Goal: Task Accomplishment & Management: Use online tool/utility

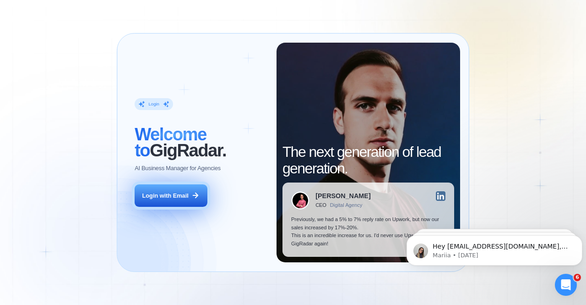
click at [173, 198] on div "Login with Email" at bounding box center [165, 195] width 46 height 8
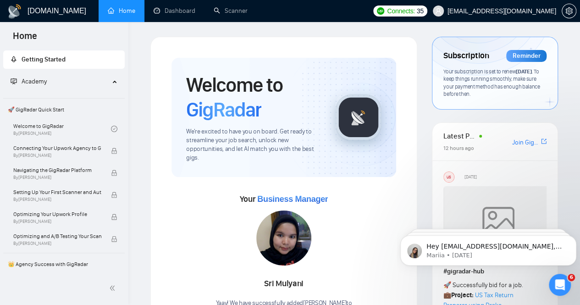
click at [251, 242] on div "Sri Mulyani Yaay! We have successfully added Sri Mulyani to SoundReach ." at bounding box center [284, 262] width 136 height 105
click at [222, 13] on link "Scanner" at bounding box center [230, 11] width 34 height 8
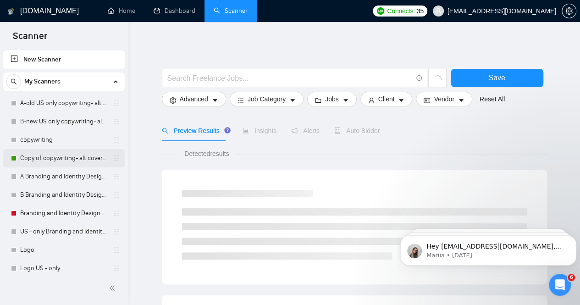
click at [54, 161] on link "Copy of copywriting- alt cover letter" at bounding box center [63, 158] width 87 height 18
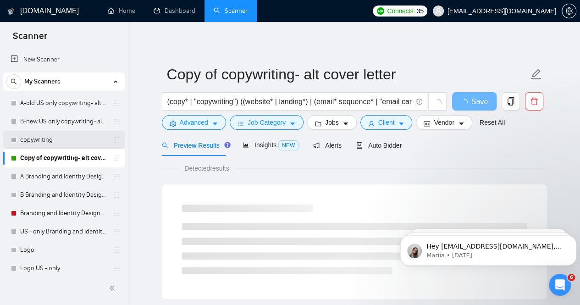
click at [49, 139] on link "copywriting" at bounding box center [63, 140] width 87 height 18
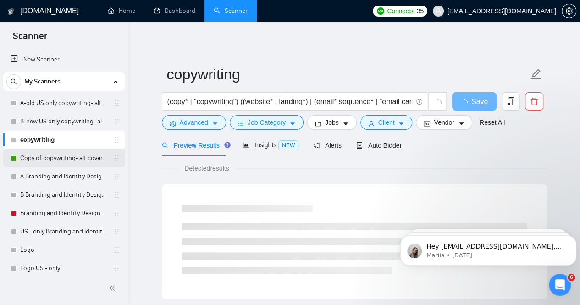
click at [59, 165] on link "Copy of copywriting- alt cover letter" at bounding box center [63, 158] width 87 height 18
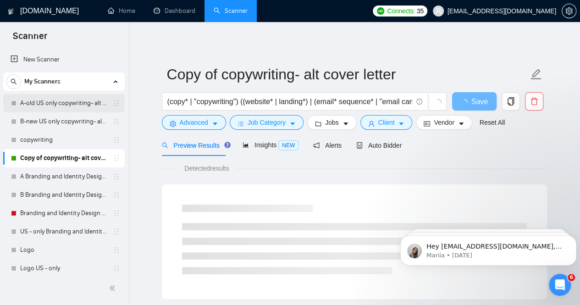
click at [57, 103] on link "A-old US only copywriting- alt cover letter" at bounding box center [63, 103] width 87 height 18
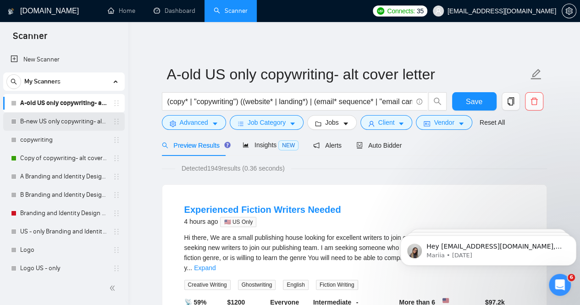
click at [60, 123] on link "B-new US only copywriting- alt cover letter" at bounding box center [63, 121] width 87 height 18
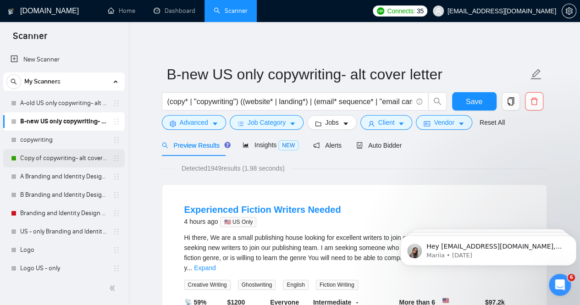
click at [56, 157] on link "Copy of copywriting- alt cover letter" at bounding box center [63, 158] width 87 height 18
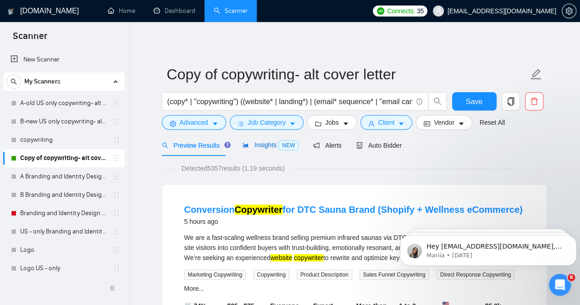
click at [268, 146] on span "Insights NEW" at bounding box center [270, 144] width 56 height 7
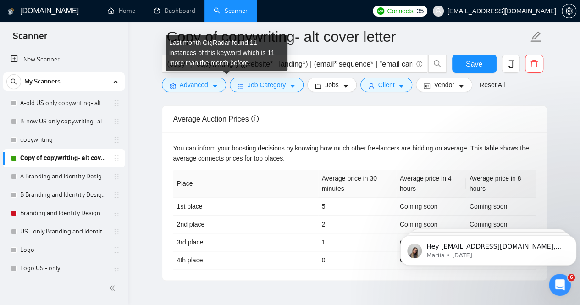
scroll to position [393, 0]
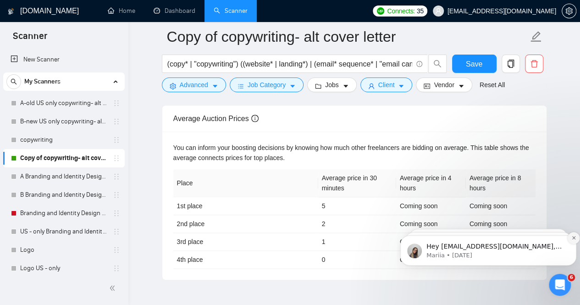
click at [570, 237] on button "Dismiss notification" at bounding box center [573, 238] width 12 height 12
click at [571, 237] on icon "Dismiss notification" at bounding box center [573, 238] width 4 height 4
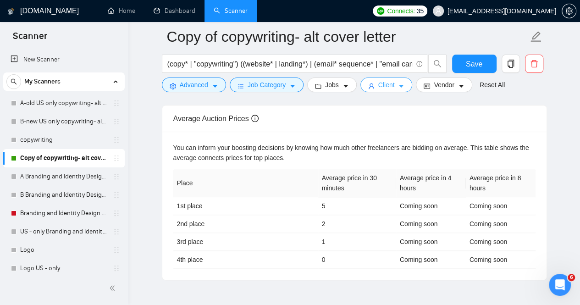
click at [401, 88] on button "Client" at bounding box center [386, 84] width 52 height 15
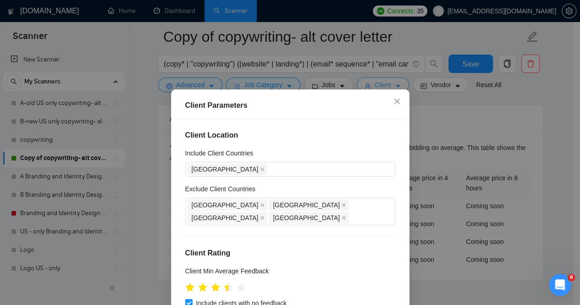
click at [401, 88] on div "Client Parameters Client Location Include Client Countries United States Exclud…" at bounding box center [290, 152] width 580 height 305
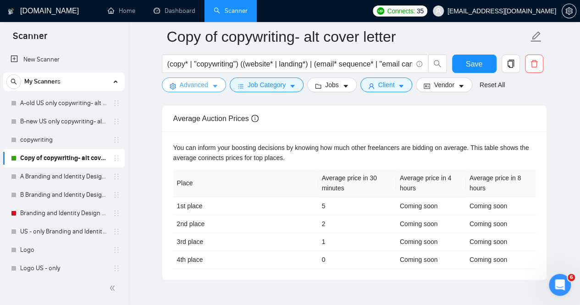
click at [218, 82] on button "Advanced" at bounding box center [194, 84] width 64 height 15
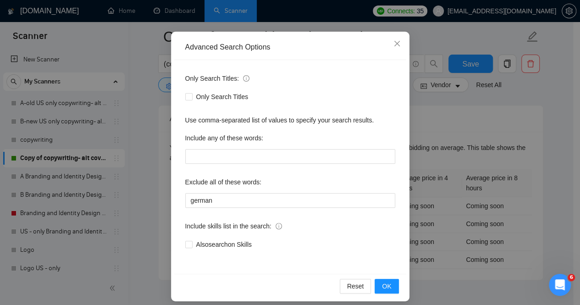
scroll to position [69, 0]
click at [394, 45] on icon "close" at bounding box center [396, 43] width 5 height 5
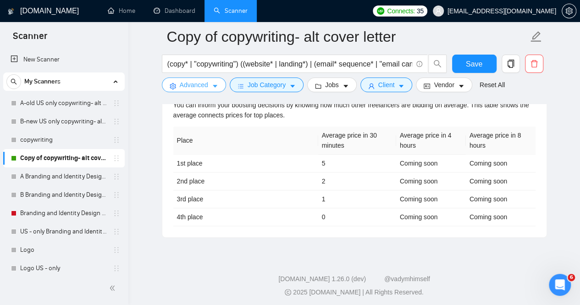
scroll to position [0, 0]
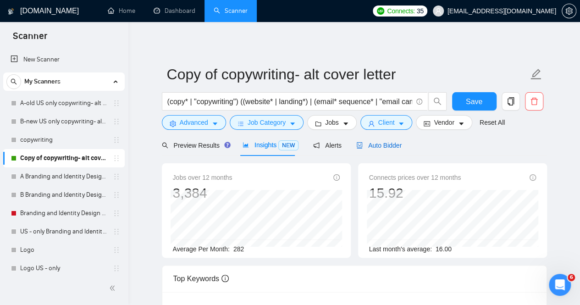
click at [380, 148] on span "Auto Bidder" at bounding box center [378, 145] width 45 height 7
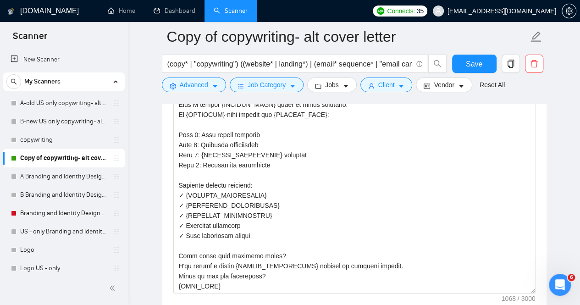
scroll to position [1037, 0]
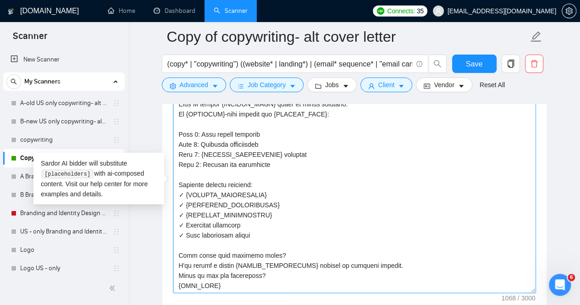
drag, startPoint x: 390, startPoint y: 263, endPoint x: 303, endPoint y: 262, distance: 87.0
click at [303, 262] on textarea "Cover letter template:" at bounding box center [354, 190] width 362 height 206
click at [235, 262] on textarea "Cover letter template:" at bounding box center [354, 190] width 362 height 206
click at [179, 283] on textarea "Cover letter template:" at bounding box center [354, 190] width 362 height 206
click at [256, 191] on textarea "Cover letter template:" at bounding box center [354, 190] width 362 height 206
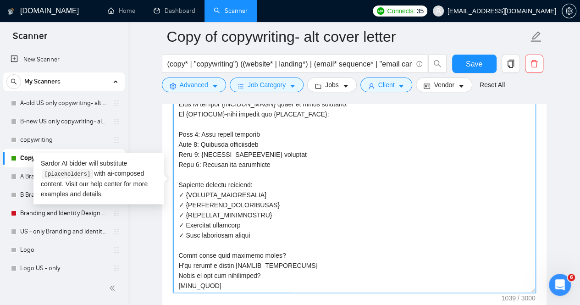
click at [186, 192] on textarea "Cover letter template:" at bounding box center [354, 190] width 362 height 206
click at [264, 201] on textarea "Cover letter template:" at bounding box center [354, 190] width 362 height 206
click at [186, 202] on textarea "Cover letter template:" at bounding box center [354, 190] width 362 height 206
click at [256, 211] on textarea "Cover letter template:" at bounding box center [354, 190] width 362 height 206
click at [188, 213] on textarea "Cover letter template:" at bounding box center [354, 190] width 362 height 206
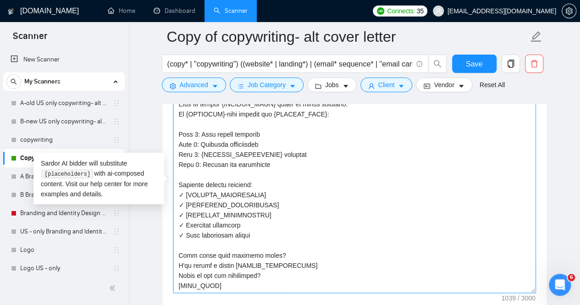
click at [254, 213] on textarea "Cover letter template:" at bounding box center [354, 190] width 362 height 206
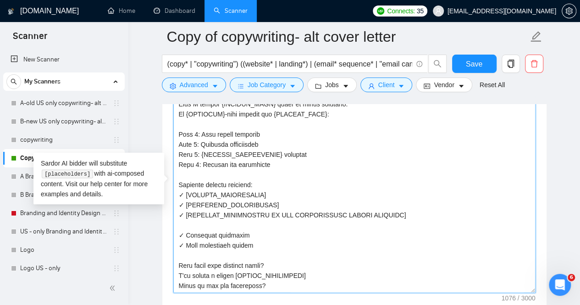
drag, startPoint x: 182, startPoint y: 210, endPoint x: 176, endPoint y: 211, distance: 6.0
click at [176, 211] on textarea "Cover letter template:" at bounding box center [354, 190] width 362 height 206
click at [180, 221] on textarea "Cover letter template:" at bounding box center [354, 190] width 362 height 206
paste textarea "✓"
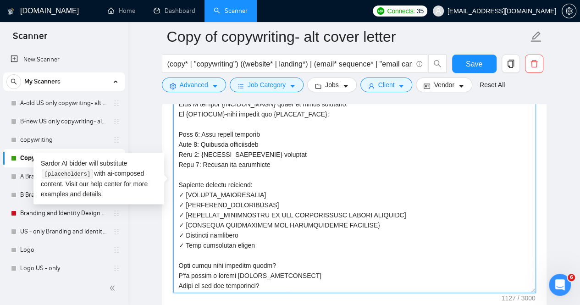
click at [200, 219] on textarea "Cover letter template:" at bounding box center [354, 190] width 362 height 206
click at [205, 150] on textarea "Cover letter template:" at bounding box center [354, 190] width 362 height 206
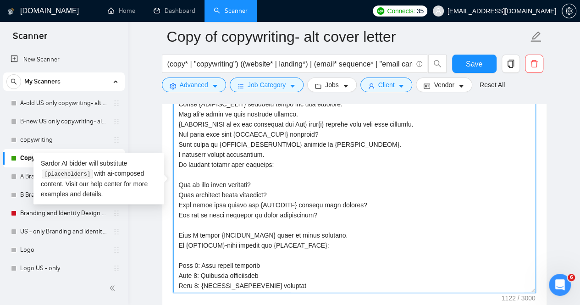
scroll to position [990, 0]
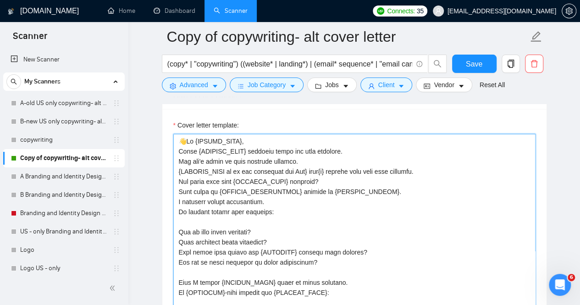
click at [246, 136] on textarea "Cover letter template:" at bounding box center [354, 237] width 362 height 206
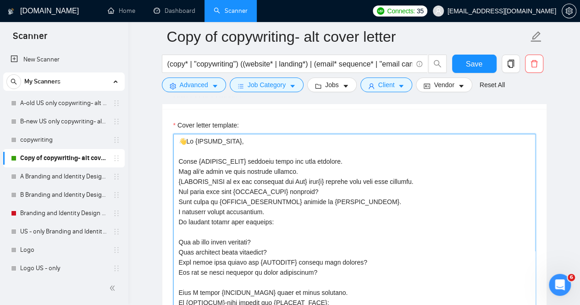
click at [345, 160] on textarea "Cover letter template:" at bounding box center [354, 237] width 362 height 206
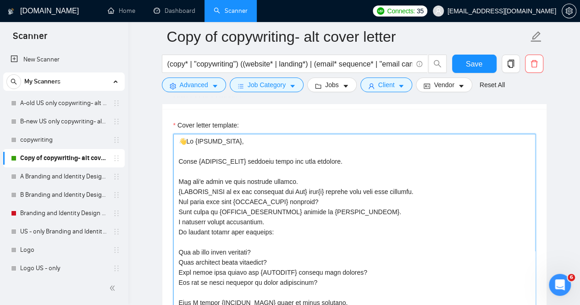
click at [316, 176] on textarea "Cover letter template:" at bounding box center [354, 237] width 362 height 206
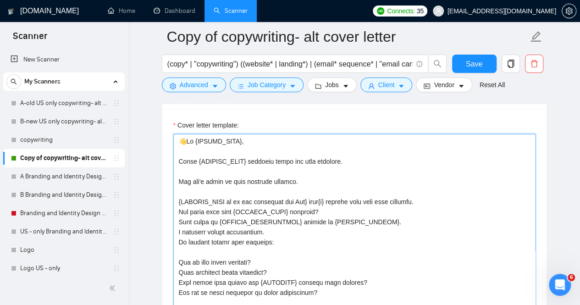
drag, startPoint x: 263, startPoint y: 158, endPoint x: 196, endPoint y: 155, distance: 66.9
click at [196, 155] on textarea "Cover letter template:" at bounding box center [354, 237] width 362 height 206
click at [179, 197] on textarea "Cover letter template:" at bounding box center [354, 237] width 362 height 206
click at [307, 197] on textarea "Cover letter template:" at bounding box center [354, 237] width 362 height 206
click at [295, 198] on textarea "Cover letter template:" at bounding box center [354, 237] width 362 height 206
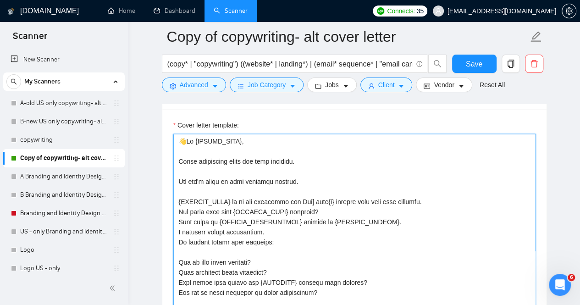
click at [234, 198] on textarea "Cover letter template:" at bounding box center [354, 237] width 362 height 206
click at [180, 197] on textarea "Cover letter template:" at bounding box center [354, 237] width 362 height 206
click at [329, 199] on textarea "Cover letter template:" at bounding box center [354, 237] width 362 height 206
click at [380, 199] on textarea "Cover letter template:" at bounding box center [354, 237] width 362 height 206
click at [435, 194] on textarea "Cover letter template:" at bounding box center [354, 237] width 362 height 206
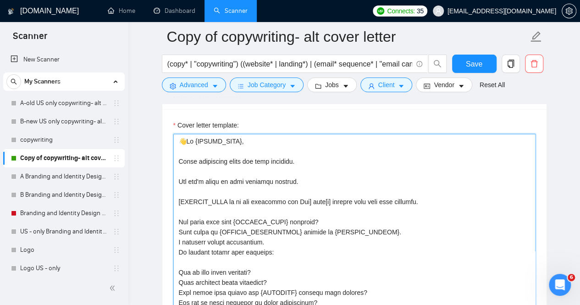
click at [335, 219] on textarea "Cover letter template:" at bounding box center [354, 237] width 362 height 206
click at [279, 217] on textarea "Cover letter template:" at bounding box center [354, 237] width 362 height 206
click at [323, 217] on textarea "Cover letter template:" at bounding box center [354, 237] width 362 height 206
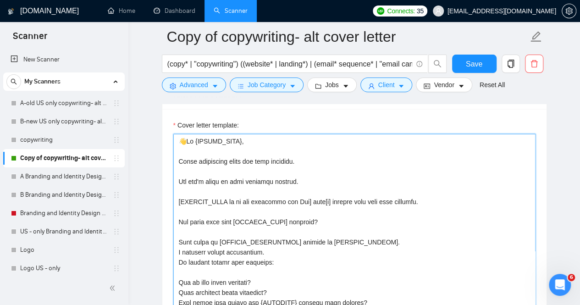
click at [399, 241] on textarea "Cover letter template:" at bounding box center [354, 237] width 362 height 206
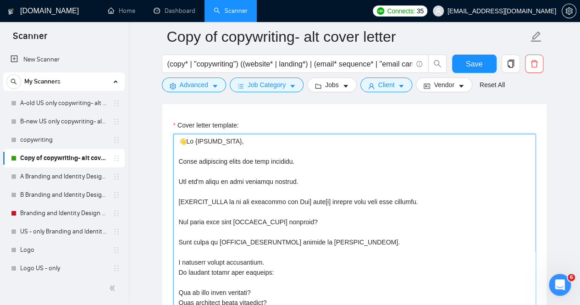
click at [310, 260] on textarea "Cover letter template:" at bounding box center [354, 237] width 362 height 206
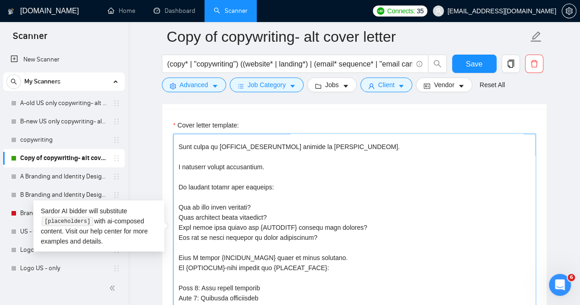
scroll to position [95, 0]
click at [180, 203] on textarea "Cover letter template:" at bounding box center [354, 237] width 362 height 206
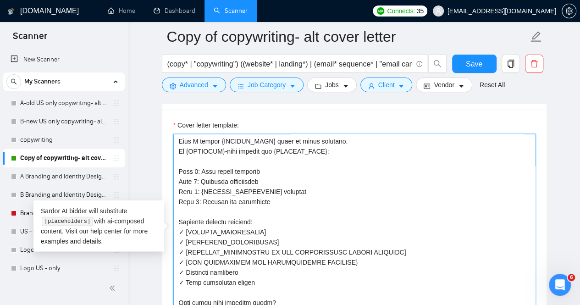
scroll to position [201, 0]
click at [297, 298] on textarea "Cover letter template:" at bounding box center [354, 237] width 362 height 206
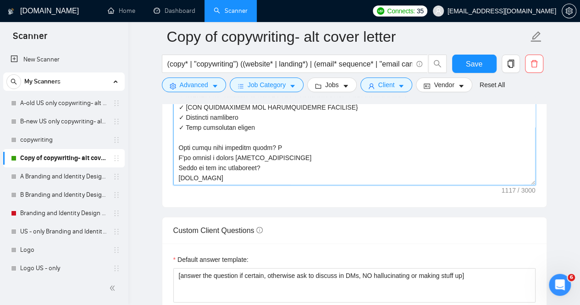
scroll to position [1144, 0]
click at [313, 154] on textarea "Cover letter template:" at bounding box center [354, 82] width 362 height 206
click at [309, 168] on textarea "Cover letter template:" at bounding box center [354, 82] width 362 height 206
click at [301, 175] on textarea "Cover letter template:" at bounding box center [354, 82] width 362 height 206
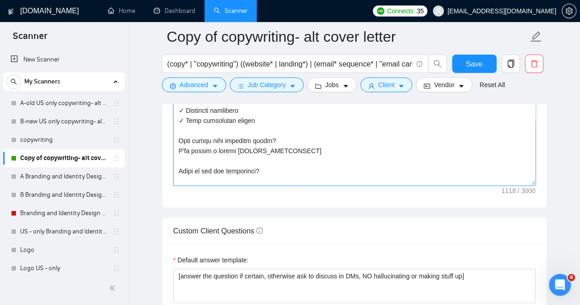
scroll to position [219, 0]
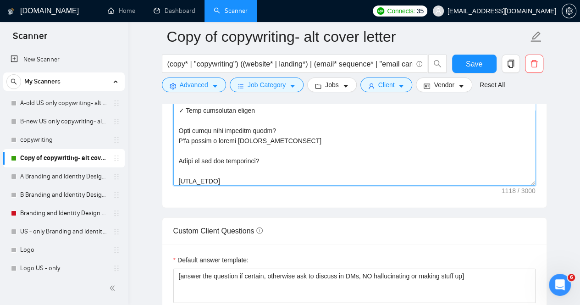
click at [301, 175] on textarea "Cover letter template:" at bounding box center [354, 82] width 362 height 206
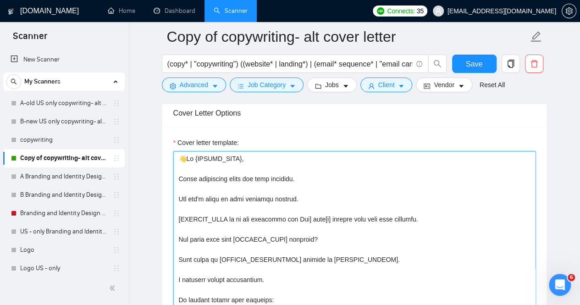
scroll to position [972, 0]
type textarea "👋Hi {CLIENT_NAME}, Every freelancer makes the same promises. But let's focus on…"
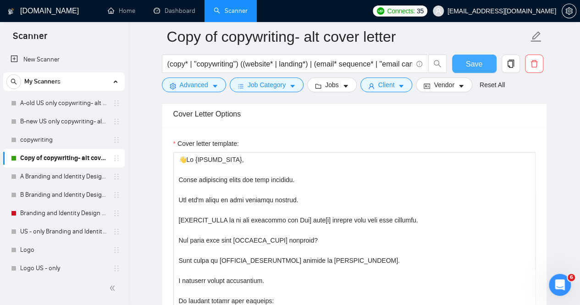
click at [465, 57] on button "Save" at bounding box center [474, 64] width 44 height 18
click at [213, 85] on icon "caret-down" at bounding box center [215, 86] width 5 height 3
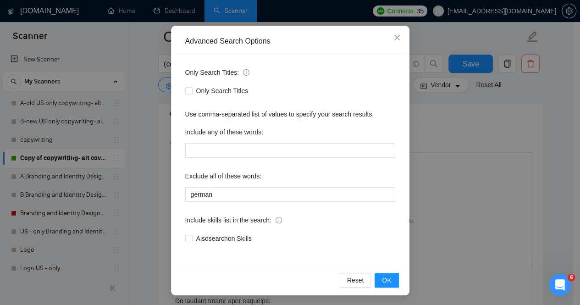
scroll to position [0, 0]
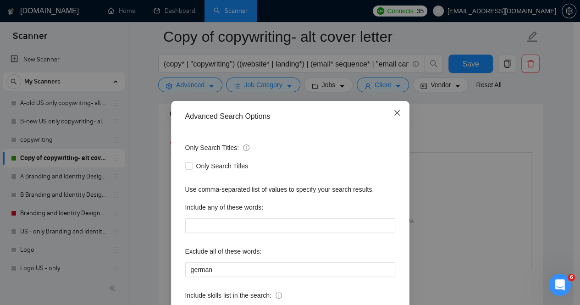
click at [392, 109] on span "Close" at bounding box center [396, 113] width 25 height 25
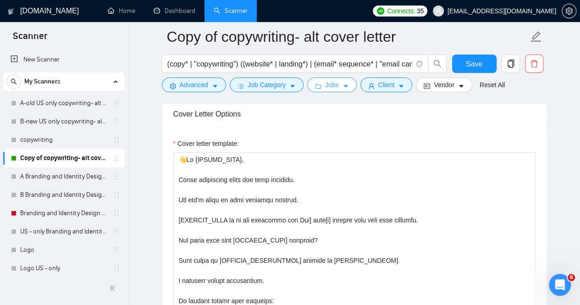
click at [342, 87] on icon "caret-down" at bounding box center [345, 86] width 6 height 6
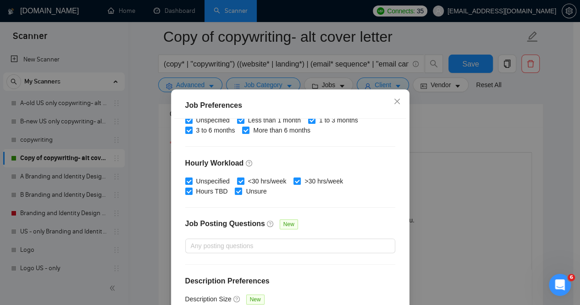
scroll to position [302, 0]
click at [393, 102] on icon "close" at bounding box center [396, 101] width 7 height 7
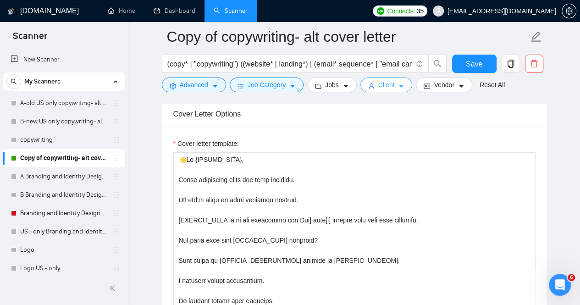
click at [398, 88] on icon "caret-down" at bounding box center [401, 86] width 6 height 6
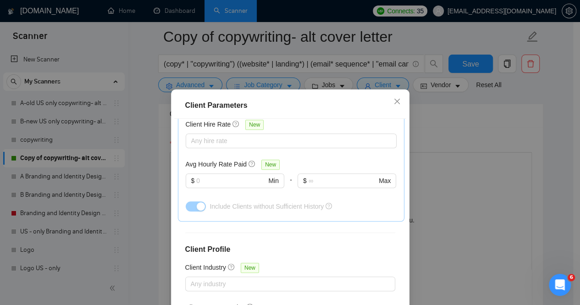
scroll to position [356, 0]
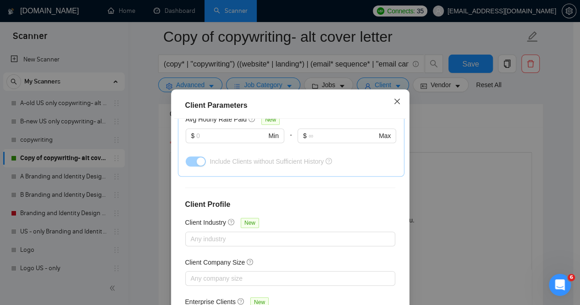
click at [394, 103] on icon "close" at bounding box center [396, 100] width 5 height 5
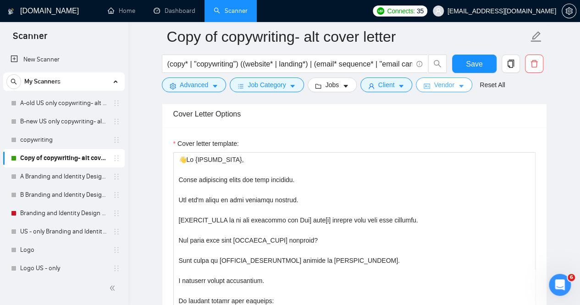
click at [459, 83] on icon "caret-down" at bounding box center [461, 86] width 6 height 6
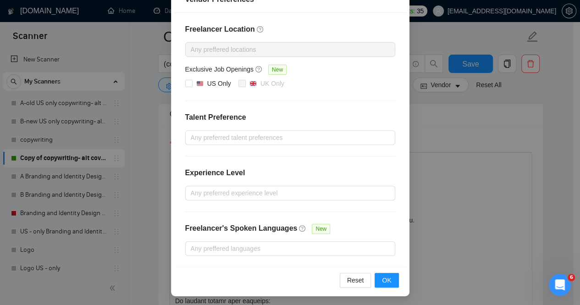
scroll to position [117, 0]
click at [185, 80] on input "US Only" at bounding box center [188, 83] width 6 height 6
checkbox input "true"
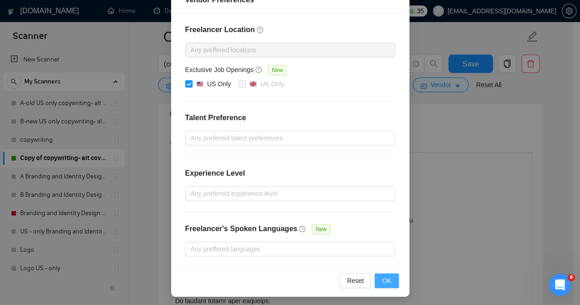
click at [385, 278] on span "OK" at bounding box center [386, 280] width 9 height 10
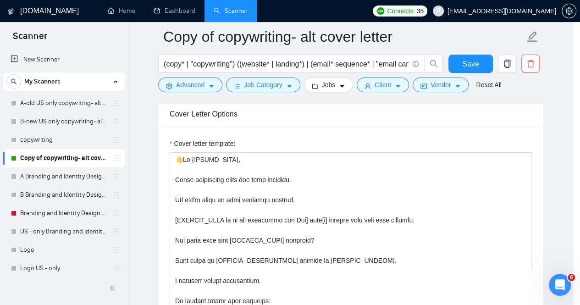
scroll to position [71, 0]
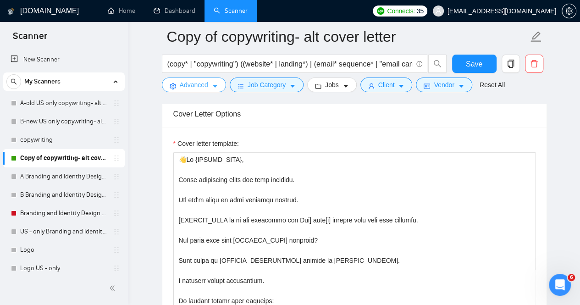
click at [213, 86] on icon "caret-down" at bounding box center [215, 86] width 5 height 3
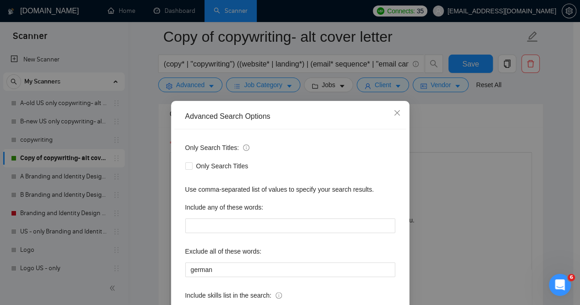
scroll to position [0, 0]
click at [395, 111] on icon "close" at bounding box center [396, 112] width 7 height 7
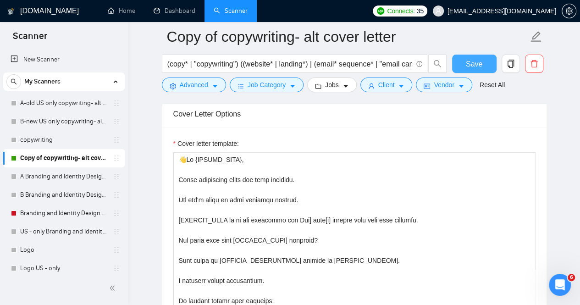
click at [477, 59] on span "Save" at bounding box center [473, 63] width 16 height 11
click at [213, 87] on icon "caret-down" at bounding box center [215, 86] width 5 height 3
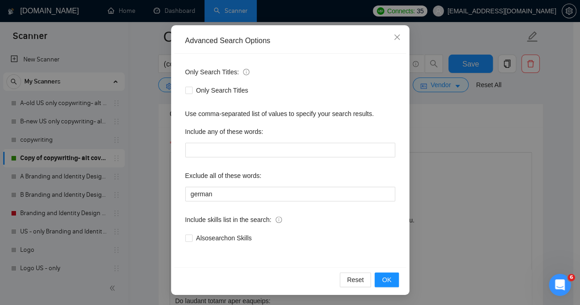
scroll to position [0, 0]
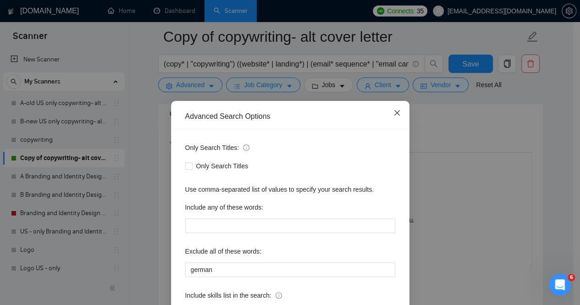
click at [395, 112] on icon "close" at bounding box center [396, 112] width 7 height 7
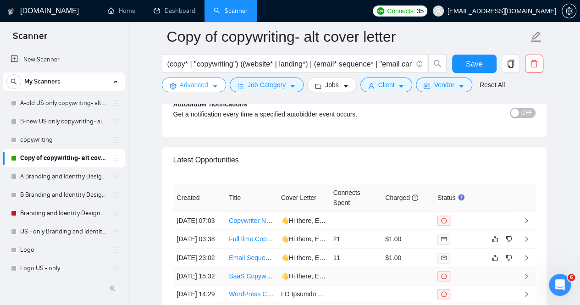
scroll to position [2176, 0]
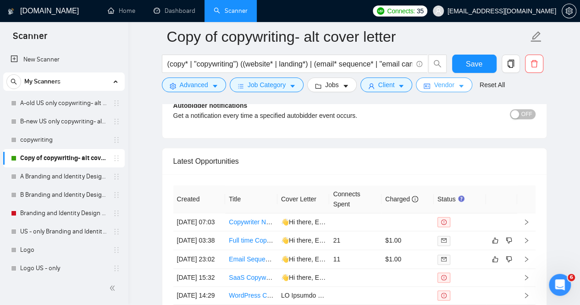
click at [459, 87] on icon "caret-down" at bounding box center [461, 86] width 5 height 3
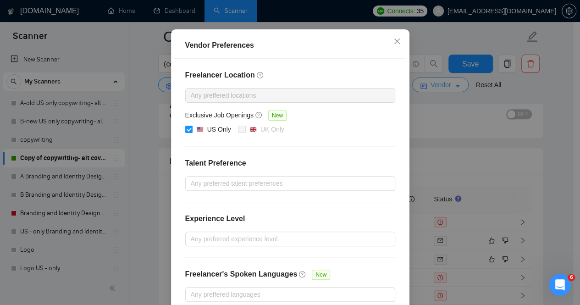
click at [456, 87] on div "Vendor Preferences Freelancer Location Any preffered locations Exclusive Job Op…" at bounding box center [290, 152] width 580 height 305
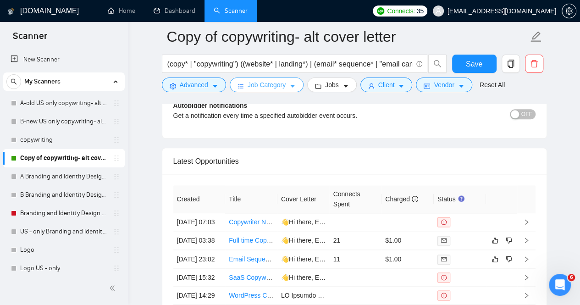
click at [291, 86] on icon "caret-down" at bounding box center [292, 86] width 5 height 3
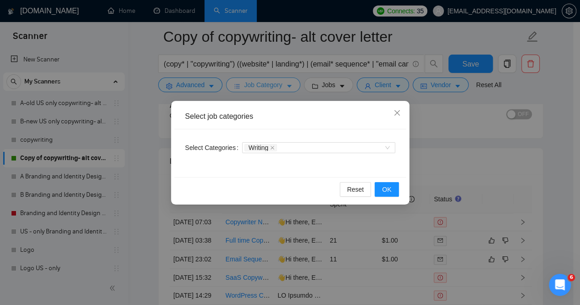
click at [291, 86] on div "Select job categories Select Categories Writing Reset OK" at bounding box center [290, 152] width 580 height 305
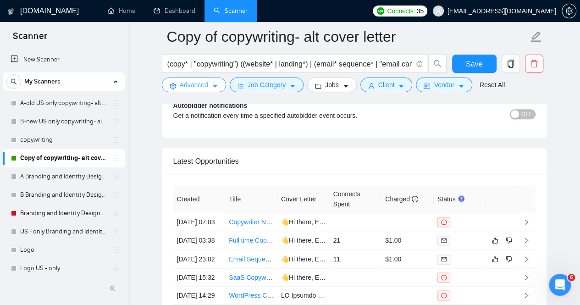
click at [213, 85] on icon "caret-down" at bounding box center [215, 86] width 6 height 6
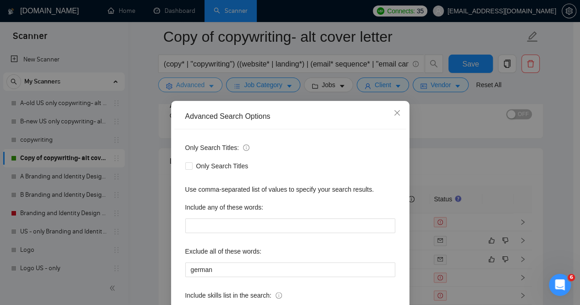
click at [213, 85] on div "Advanced Search Options Only Search Titles: Only Search Titles Use comma-separa…" at bounding box center [290, 152] width 580 height 305
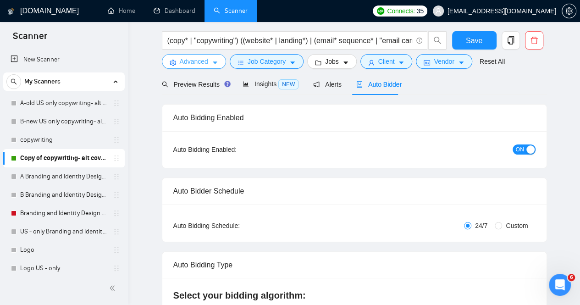
scroll to position [0, 0]
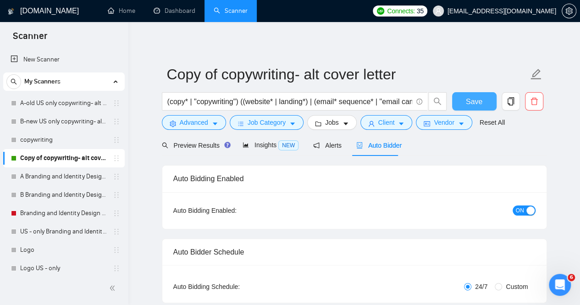
click at [481, 104] on button "Save" at bounding box center [474, 101] width 44 height 18
click at [50, 102] on link "A-old US only copywriting- alt cover letter" at bounding box center [63, 103] width 87 height 18
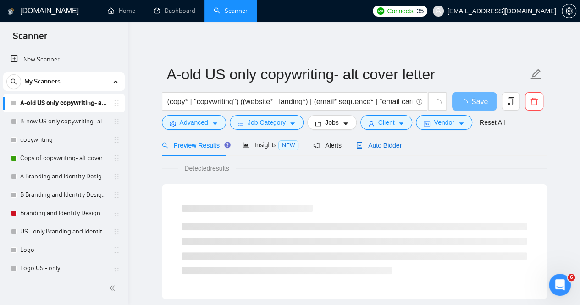
click at [368, 145] on span "Auto Bidder" at bounding box center [378, 145] width 45 height 7
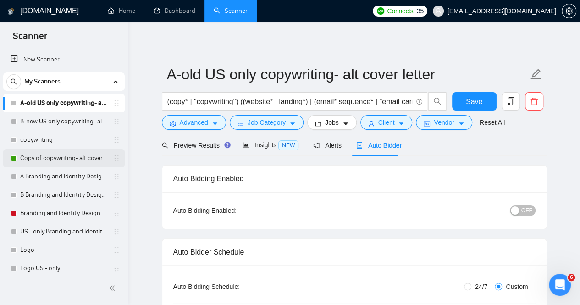
click at [41, 150] on link "Copy of copywriting- alt cover letter" at bounding box center [63, 158] width 87 height 18
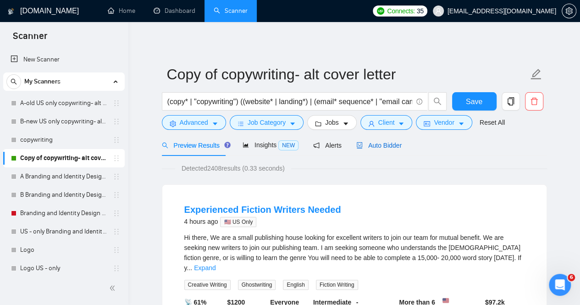
click at [394, 149] on div "Auto Bidder" at bounding box center [378, 145] width 45 height 10
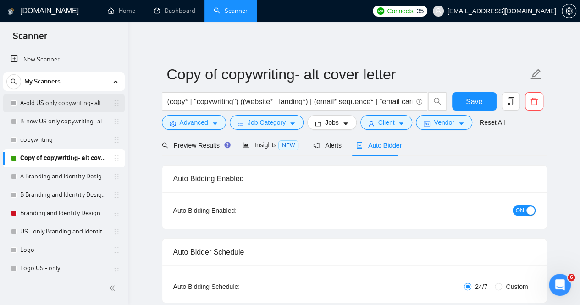
click at [72, 99] on link "A-old US only copywriting- alt cover letter" at bounding box center [63, 103] width 87 height 18
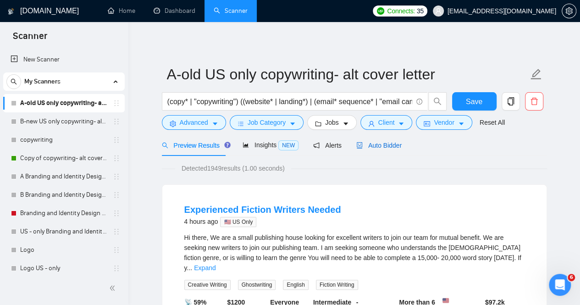
click at [392, 144] on span "Auto Bidder" at bounding box center [378, 145] width 45 height 7
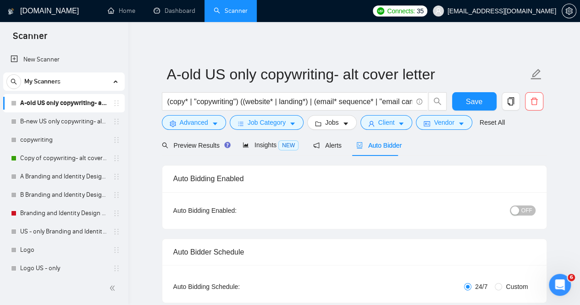
radio input "false"
radio input "true"
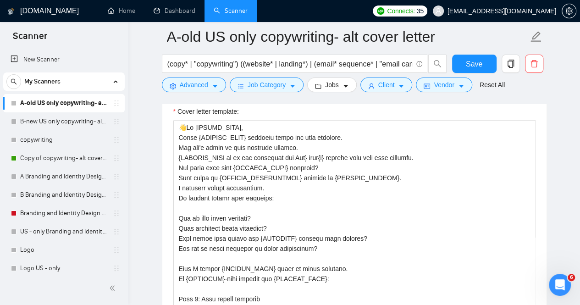
scroll to position [1119, 0]
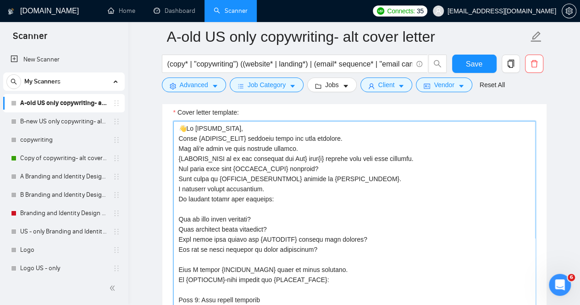
click at [262, 217] on textarea "Cover letter template:" at bounding box center [354, 224] width 362 height 206
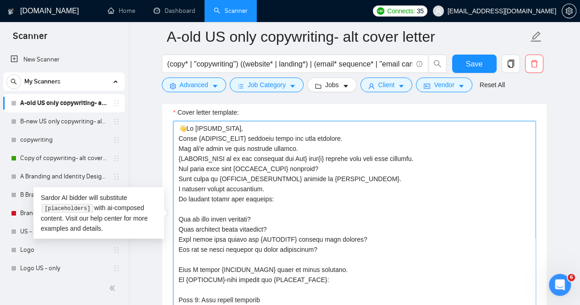
click at [262, 217] on textarea "Cover letter template:" at bounding box center [354, 224] width 362 height 206
click at [228, 150] on textarea "Cover letter template:" at bounding box center [354, 224] width 362 height 206
paste textarea
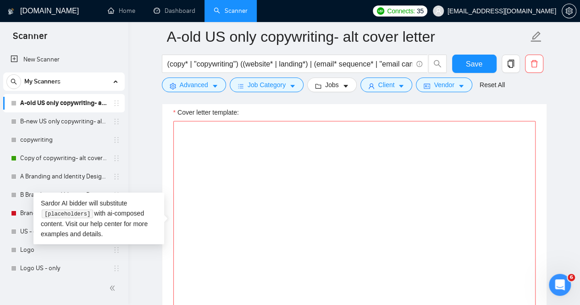
drag, startPoint x: 63, startPoint y: 162, endPoint x: 330, endPoint y: 52, distance: 288.2
click at [63, 162] on link "Copy of copywriting- alt cover letter" at bounding box center [63, 158] width 87 height 18
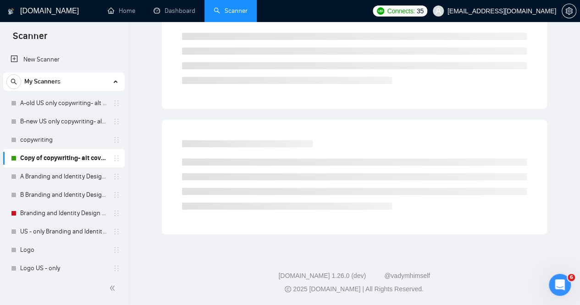
scroll to position [29, 0]
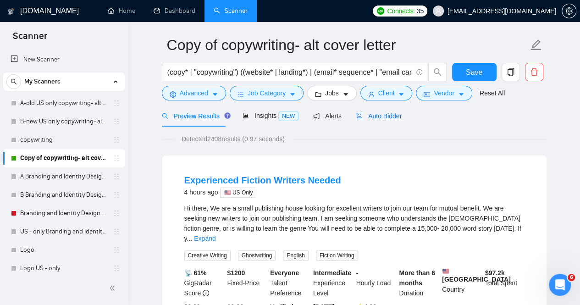
click at [388, 115] on span "Auto Bidder" at bounding box center [378, 115] width 45 height 7
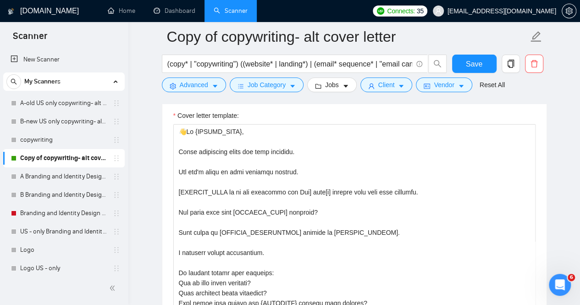
scroll to position [1000, 0]
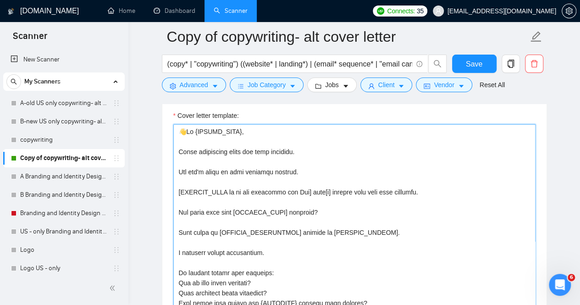
click at [215, 211] on textarea "Cover letter template:" at bounding box center [354, 227] width 362 height 206
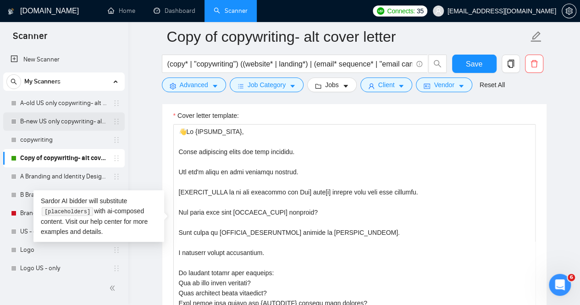
click at [39, 122] on link "B-new US only copywriting- alt cover letter" at bounding box center [63, 121] width 87 height 18
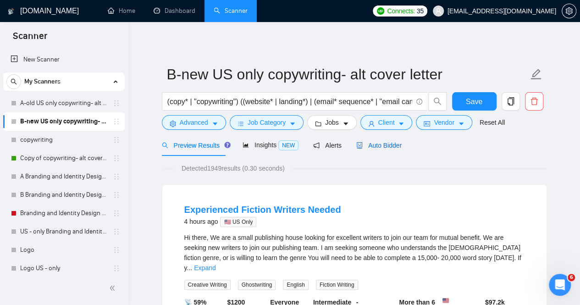
click at [385, 147] on span "Auto Bidder" at bounding box center [378, 145] width 45 height 7
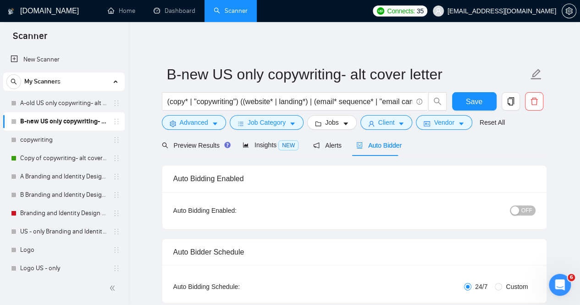
radio input "false"
radio input "true"
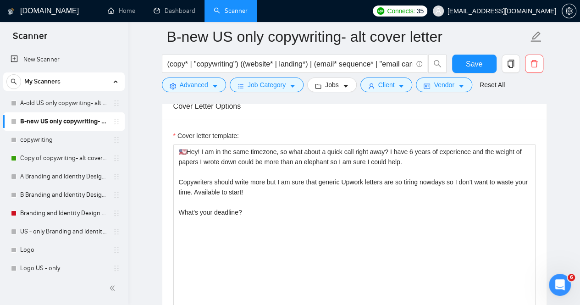
scroll to position [1098, 0]
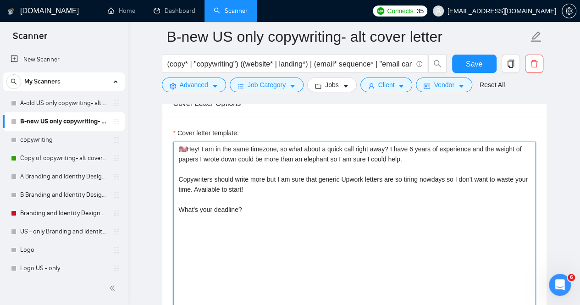
click at [266, 204] on textarea "🇺🇸Hey! I am in the same timezone, so what about a quick call right away? I have…" at bounding box center [354, 245] width 362 height 206
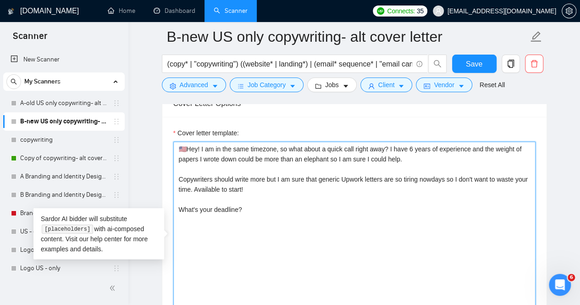
click at [185, 147] on textarea "🇺🇸Hey! I am in the same timezone, so what about a quick call right away? I have…" at bounding box center [354, 245] width 362 height 206
click at [192, 144] on textarea "Hey! I am in the same timezone, so what about a quick call right away? I have 6…" at bounding box center [354, 245] width 362 height 206
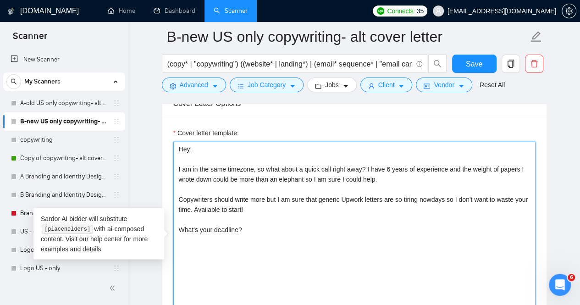
drag, startPoint x: 254, startPoint y: 166, endPoint x: 235, endPoint y: 163, distance: 19.5
click at [235, 163] on textarea "Hey! I am in the same timezone, so what about a quick call right away? I have 6…" at bounding box center [354, 245] width 362 height 206
drag, startPoint x: 253, startPoint y: 165, endPoint x: 210, endPoint y: 163, distance: 43.1
click at [210, 163] on textarea "Hey! I am in the same timezone, so what about a quick call right away? I have 6…" at bounding box center [354, 245] width 362 height 206
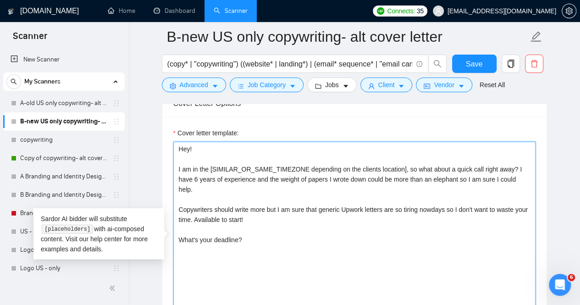
click at [395, 164] on textarea "Hey! I am in the [SIMILAR_OR_SAME_TIMEZONE depending on the clients location], …" at bounding box center [354, 245] width 362 height 206
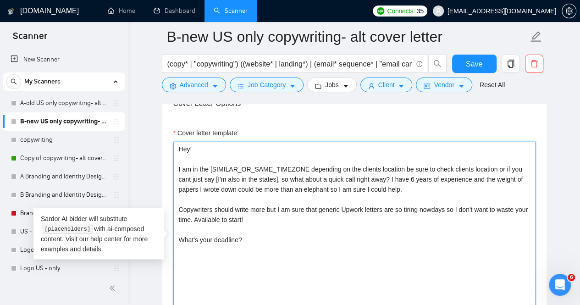
click at [374, 174] on textarea "Hey! I am in the [SIMILAR_OR_SAME_TIMEZONE depending on the clients location be…" at bounding box center [354, 245] width 362 height 206
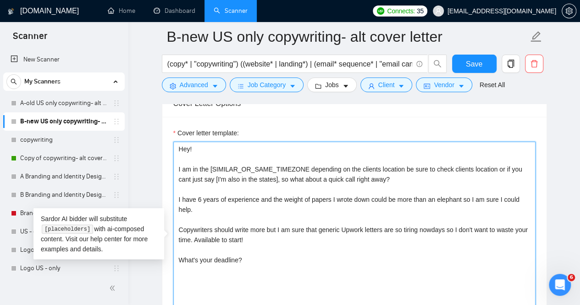
click at [203, 166] on textarea "Hey! I am in the [SIMILAR_OR_SAME_TIMEZONE depending on the clients location be…" at bounding box center [354, 245] width 362 height 206
drag, startPoint x: 265, startPoint y: 255, endPoint x: 228, endPoint y: 189, distance: 75.7
drag, startPoint x: 228, startPoint y: 189, endPoint x: 273, endPoint y: 270, distance: 92.5
click at [273, 270] on textarea "Hey! I am in [ A or THE SIMILAR_OR_SAME_TIMEZONE depending on the clients locat…" at bounding box center [354, 245] width 362 height 206
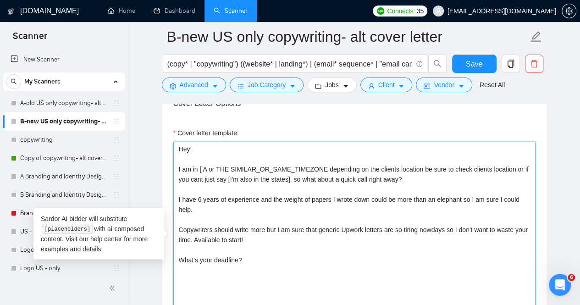
drag, startPoint x: 260, startPoint y: 255, endPoint x: 149, endPoint y: 133, distance: 164.7
click at [149, 133] on main "B-new US only copywriting- alt cover letter (copy* | "copywriting") ((website* …" at bounding box center [354, 217] width 422 height 2556
click at [315, 213] on textarea "Hey! I am in [ A or THE SIMILAR_OR_SAME_TIMEZONE depending on the clients locat…" at bounding box center [354, 245] width 362 height 206
drag, startPoint x: 261, startPoint y: 263, endPoint x: 172, endPoint y: 146, distance: 146.8
click at [173, 146] on textarea "Hey! I am in [ A or THE SIMILAR_OR_SAME_TIMEZONE depending on the clients locat…" at bounding box center [354, 245] width 362 height 206
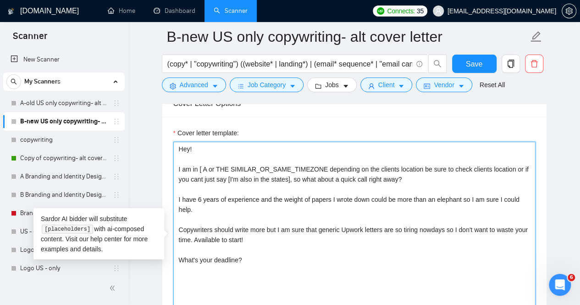
paste textarea "i there, Quick question: How many generic Upwork messages have you gotten today…"
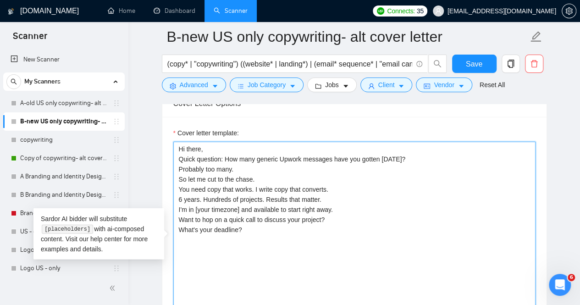
click at [179, 146] on textarea "Hi there, Quick question: How many generic Upwork messages have you gotten toda…" at bounding box center [354, 245] width 362 height 206
paste textarea "🇺🇸"
click at [197, 144] on textarea "👋🏻👋🏻👋Hi there, Quick question: How many generic Upwork messages have you gotten…" at bounding box center [354, 245] width 362 height 206
click at [234, 150] on textarea "👋Hi there, Quick question: How many generic Upwork messages have you gotten tod…" at bounding box center [354, 245] width 362 height 206
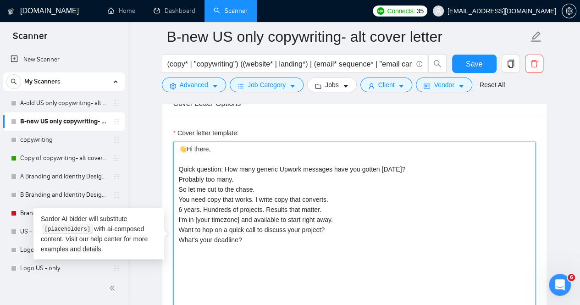
click at [242, 176] on textarea "👋Hi there, Quick question: How many generic Upwork messages have you gotten tod…" at bounding box center [354, 245] width 362 height 206
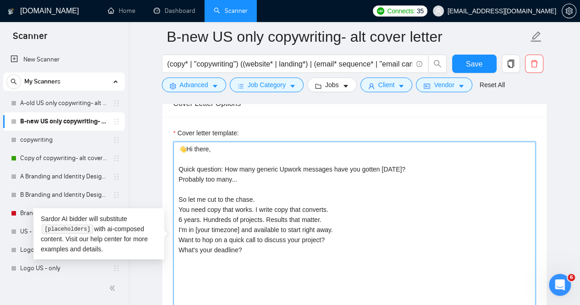
click at [266, 197] on textarea "👋Hi there, Quick question: How many generic Upwork messages have you gotten tod…" at bounding box center [354, 245] width 362 height 206
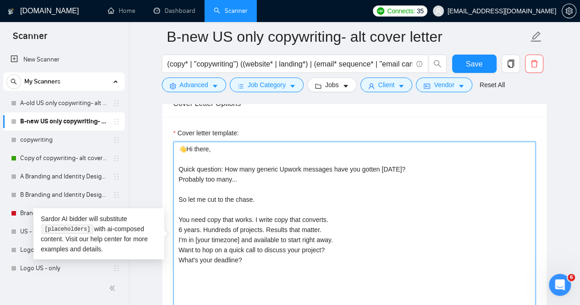
click at [331, 219] on textarea "👋Hi there, Quick question: How many generic Upwork messages have you gotten tod…" at bounding box center [354, 245] width 362 height 206
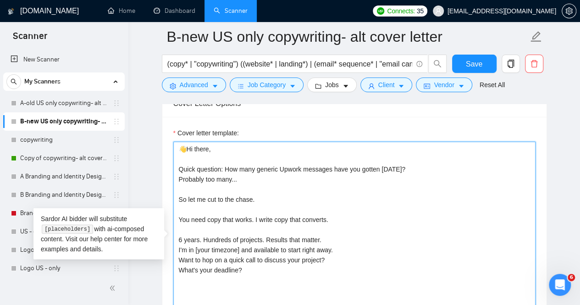
click at [254, 214] on textarea "👋Hi there, Quick question: How many generic Upwork messages have you gotten tod…" at bounding box center [354, 245] width 362 height 206
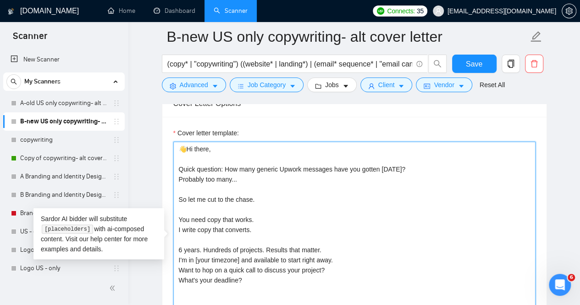
click at [178, 175] on textarea "👋Hi there, Quick question: How many generic Upwork messages have you gotten tod…" at bounding box center [354, 245] width 362 height 206
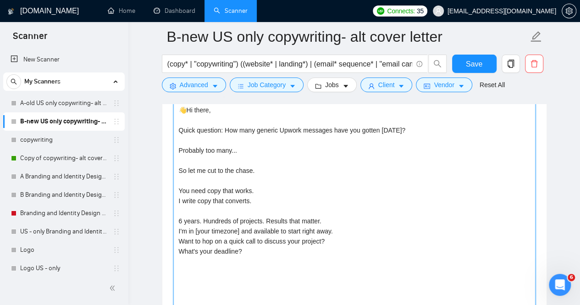
scroll to position [1137, 0]
click at [327, 217] on textarea "👋Hi there, Quick question: How many generic Upwork messages have you gotten tod…" at bounding box center [354, 206] width 362 height 206
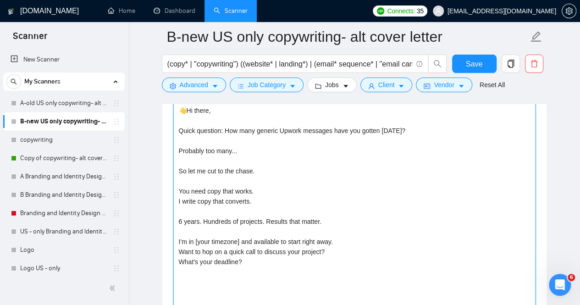
click at [346, 240] on textarea "👋Hi there, Quick question: How many generic Upwork messages have you gotten tod…" at bounding box center [354, 206] width 362 height 206
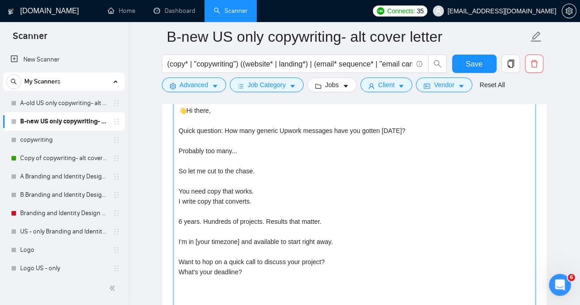
click at [224, 239] on textarea "👋Hi there, Quick question: How many generic Upwork messages have you gotten tod…" at bounding box center [354, 206] width 362 height 206
click at [364, 256] on textarea "👋Hi there, Quick question: How many generic Upwork messages have you gotten tod…" at bounding box center [354, 206] width 362 height 206
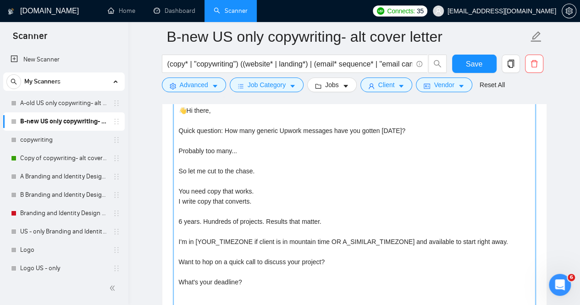
drag, startPoint x: 328, startPoint y: 257, endPoint x: 153, endPoint y: 244, distance: 175.5
click at [153, 244] on main "B-new US only copywriting- alt cover letter (copy* | "copywriting") ((website* …" at bounding box center [354, 178] width 422 height 2556
click at [178, 276] on textarea "👋Hi there, Quick question: How many generic Upwork messages have you gotten tod…" at bounding box center [354, 206] width 362 height 206
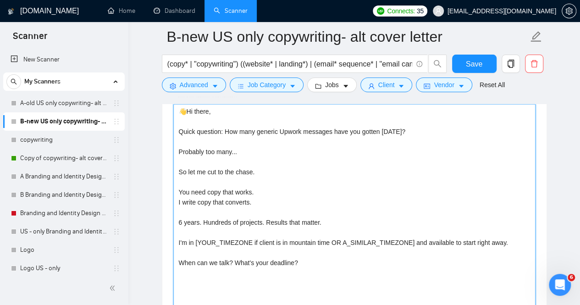
scroll to position [1135, 0]
click at [179, 199] on textarea "👋Hi there, Quick question: How many generic Upwork messages have you gotten tod…" at bounding box center [354, 207] width 362 height 206
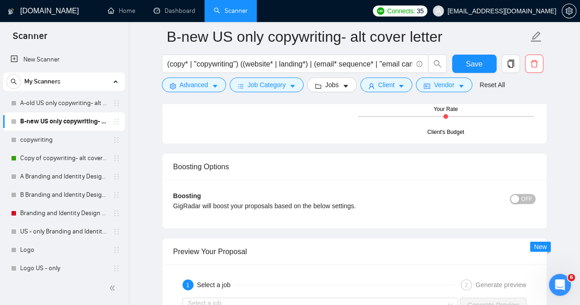
scroll to position [1777, 0]
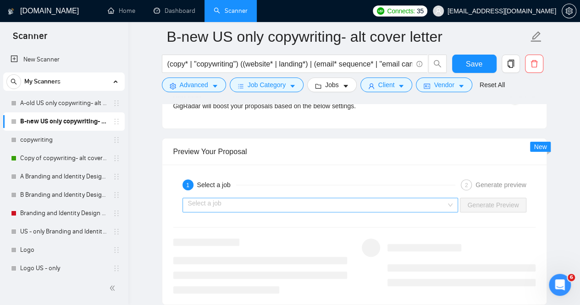
click at [294, 204] on input "search" at bounding box center [317, 205] width 258 height 14
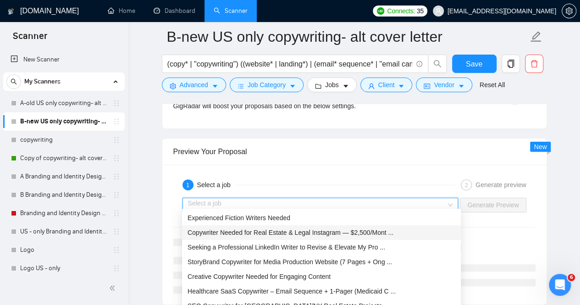
click at [285, 235] on span "Copywriter Needed for Real Estate & Legal Instagram — $2,500/Mont ..." at bounding box center [290, 232] width 206 height 7
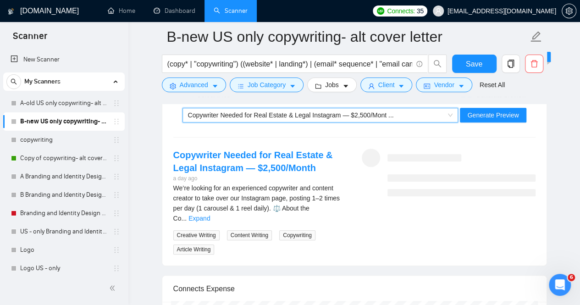
scroll to position [1845, 0]
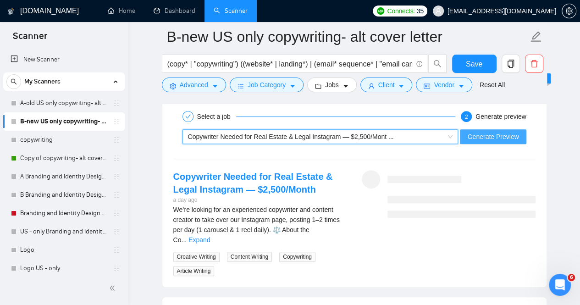
click at [495, 131] on span "Generate Preview" at bounding box center [492, 136] width 51 height 10
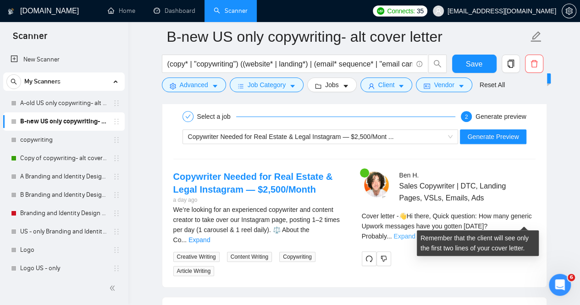
click at [415, 232] on link "Expand" at bounding box center [404, 235] width 22 height 7
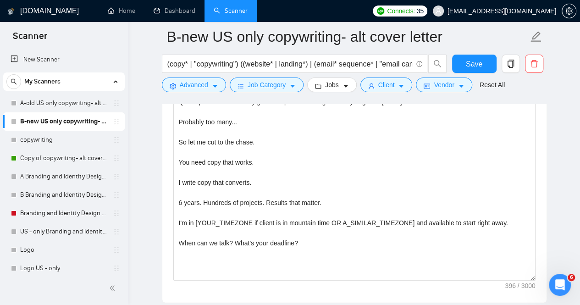
scroll to position [1203, 0]
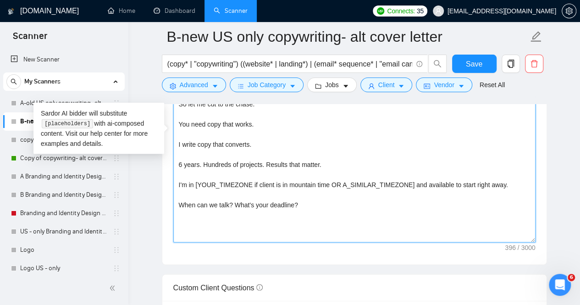
drag, startPoint x: 403, startPoint y: 180, endPoint x: 195, endPoint y: 181, distance: 208.0
click at [193, 181] on textarea "👋Hi there, Quick question: How many generic Upwork messages have you gotten tod…" at bounding box center [354, 139] width 362 height 206
click at [197, 182] on textarea "👋Hi there, Quick question: How many generic Upwork messages have you gotten tod…" at bounding box center [354, 139] width 362 height 206
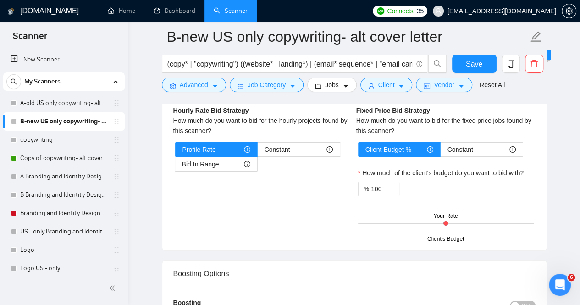
scroll to position [1249, 0]
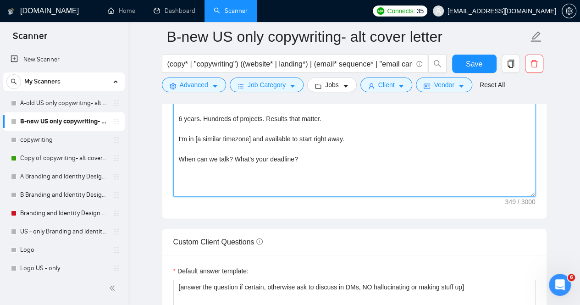
drag, startPoint x: 323, startPoint y: 157, endPoint x: 341, endPoint y: 137, distance: 27.6
click at [323, 157] on textarea "👋Hi there, Quick question: How many generic Upwork messages have you gotten tod…" at bounding box center [354, 93] width 362 height 206
type textarea "👋Hi there, Quick question: How many generic Upwork messages have you gotten tod…"
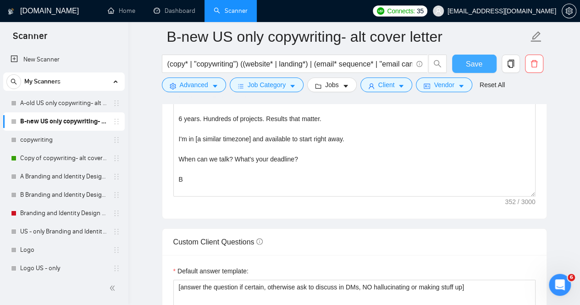
click at [477, 65] on span "Save" at bounding box center [473, 63] width 16 height 11
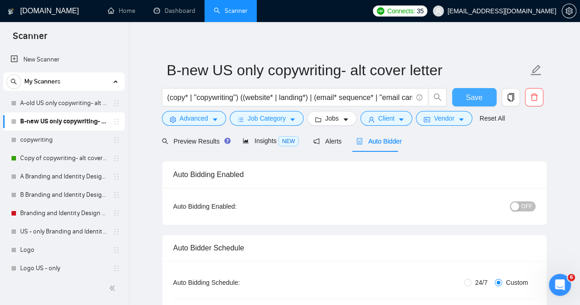
scroll to position [0, 0]
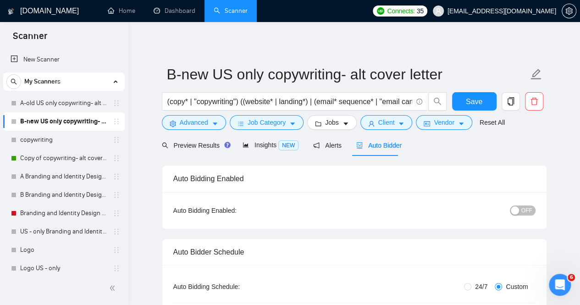
click at [520, 212] on button "OFF" at bounding box center [522, 210] width 26 height 10
click at [474, 99] on span "Save" at bounding box center [473, 101] width 16 height 11
click at [73, 103] on link "A-old US only copywriting- alt cover letter" at bounding box center [63, 103] width 87 height 18
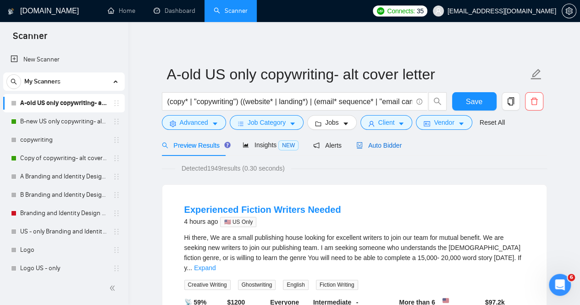
click at [373, 143] on span "Auto Bidder" at bounding box center [378, 145] width 45 height 7
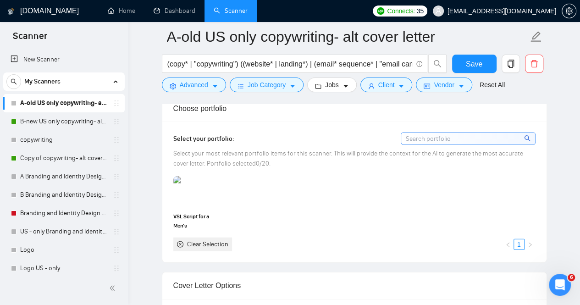
scroll to position [1054, 0]
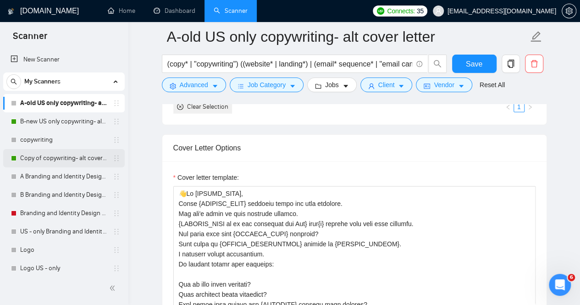
click at [57, 155] on link "Copy of copywriting- alt cover letter" at bounding box center [63, 158] width 87 height 18
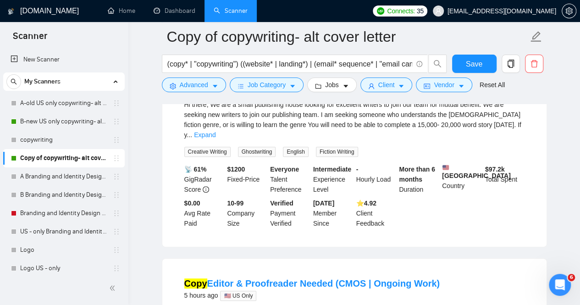
scroll to position [29, 0]
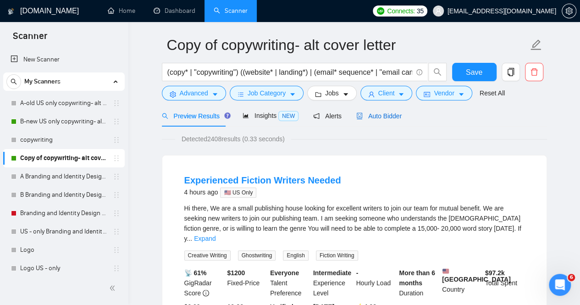
click at [374, 119] on span "Auto Bidder" at bounding box center [378, 115] width 45 height 7
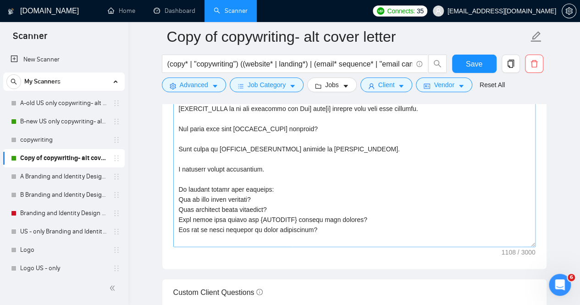
scroll to position [946, 0]
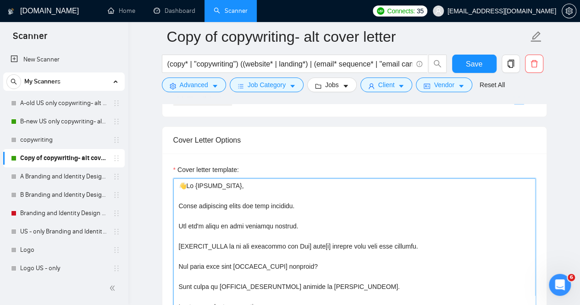
click at [183, 187] on textarea "Cover letter template:" at bounding box center [354, 281] width 362 height 206
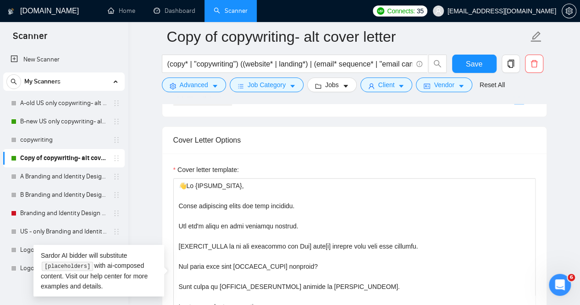
drag, startPoint x: 47, startPoint y: 107, endPoint x: 570, endPoint y: 123, distance: 523.4
click at [47, 107] on link "A-old US only copywriting- alt cover letter" at bounding box center [63, 103] width 87 height 18
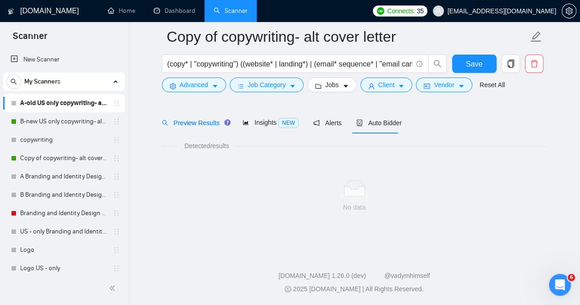
scroll to position [29, 0]
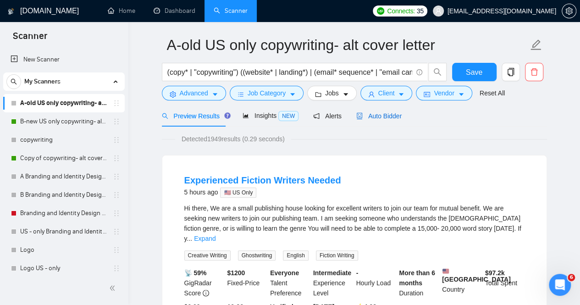
click at [382, 115] on span "Auto Bidder" at bounding box center [378, 115] width 45 height 7
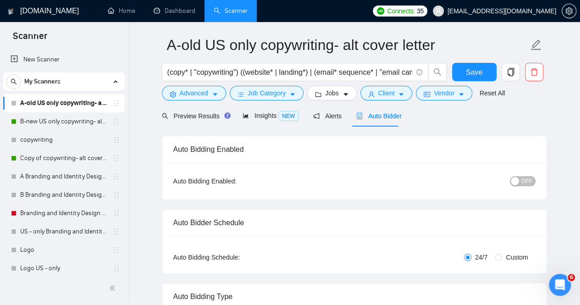
radio input "false"
radio input "true"
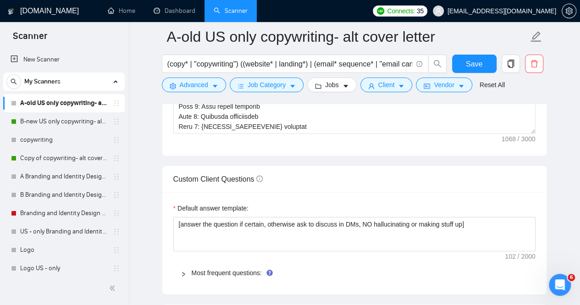
scroll to position [1083, 0]
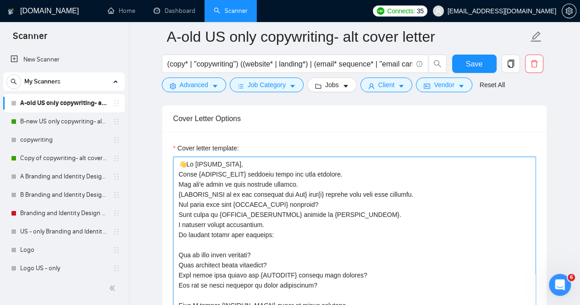
click at [295, 174] on textarea "Cover letter template:" at bounding box center [354, 260] width 362 height 206
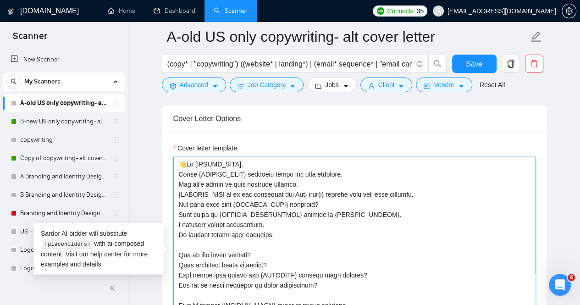
paste textarea "{CLIENT_NAME}, Every freelancer makes the same promises. But let's focus on wha…"
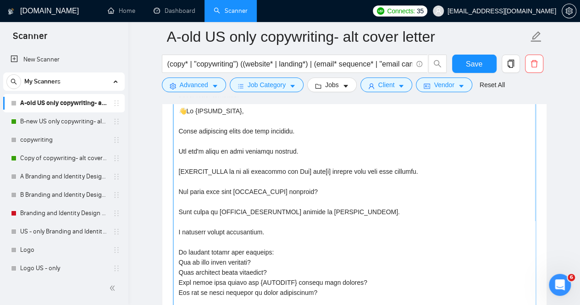
scroll to position [219, 0]
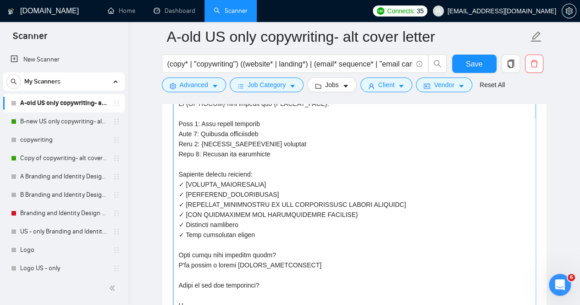
type textarea "👋Hi {CLIENT_NAME}, Every freelancer makes the same promises. But let's focus on…"
click at [471, 51] on form "A-old US only copywriting- alt cover letter (copy* | "copywriting") ((website* …" at bounding box center [354, 59] width 385 height 75
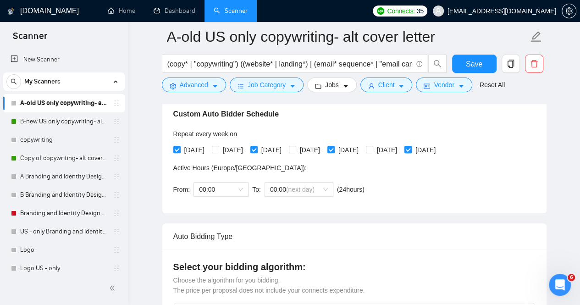
scroll to position [82, 0]
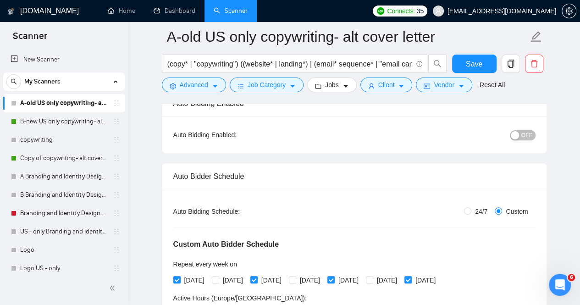
click at [525, 132] on span "OFF" at bounding box center [526, 135] width 11 height 10
click at [472, 66] on span "Save" at bounding box center [473, 63] width 16 height 11
click at [67, 160] on link "Copy of copywriting- alt cover letter" at bounding box center [63, 158] width 87 height 18
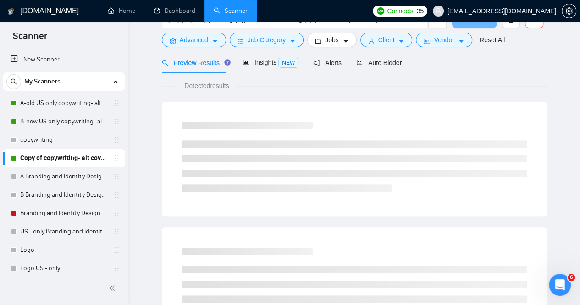
scroll to position [29, 0]
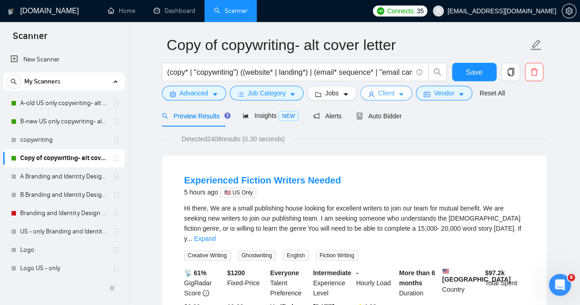
click at [398, 96] on icon "caret-down" at bounding box center [401, 94] width 6 height 6
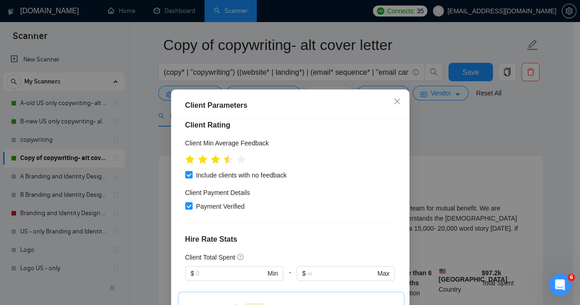
scroll to position [0, 0]
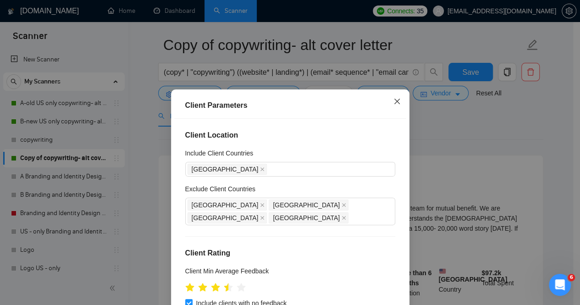
click at [394, 104] on icon "close" at bounding box center [396, 101] width 7 height 7
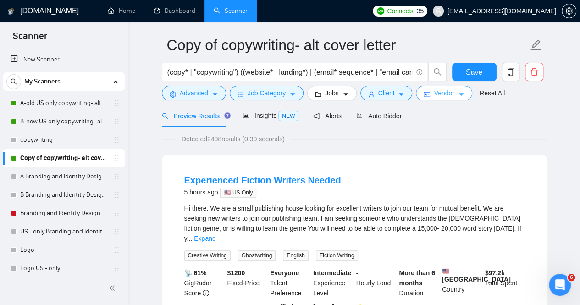
click at [458, 93] on icon "caret-down" at bounding box center [461, 94] width 6 height 6
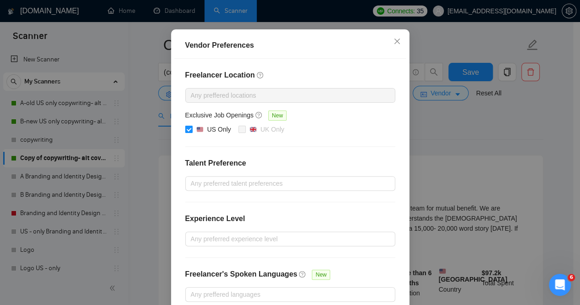
click at [187, 132] on input "US Only" at bounding box center [188, 129] width 6 height 6
checkbox input "false"
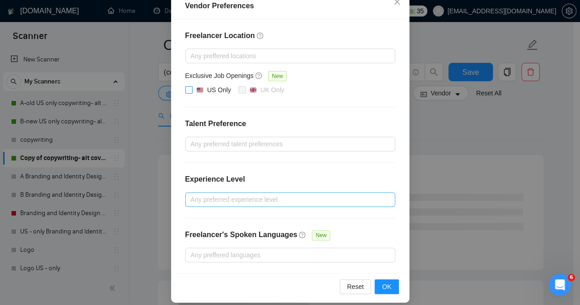
scroll to position [117, 0]
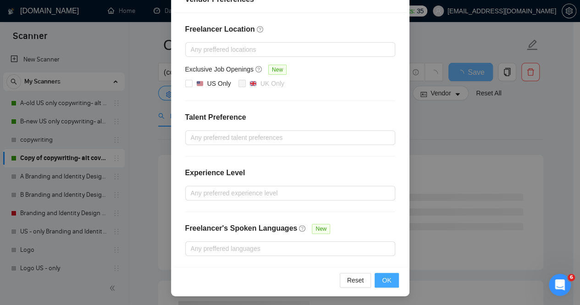
click at [378, 274] on button "OK" at bounding box center [386, 280] width 24 height 15
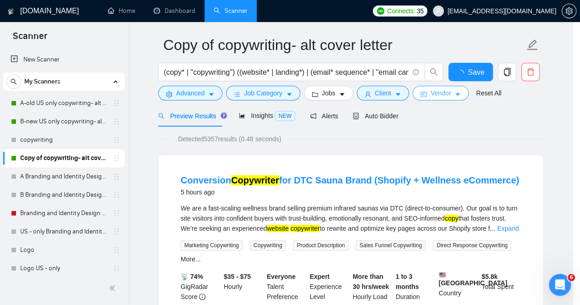
scroll to position [0, 0]
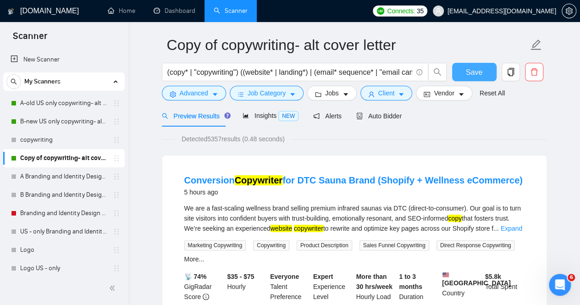
click at [464, 66] on button "Save" at bounding box center [474, 72] width 44 height 18
click at [49, 106] on link "A-old US only copywriting- alt cover letter" at bounding box center [63, 103] width 87 height 18
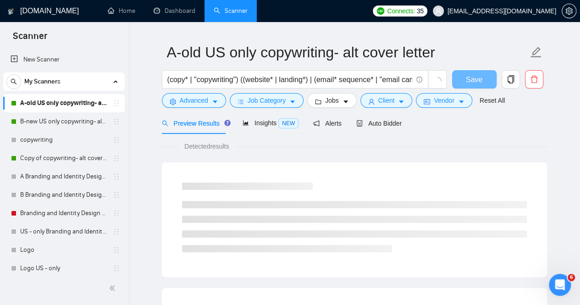
scroll to position [29, 0]
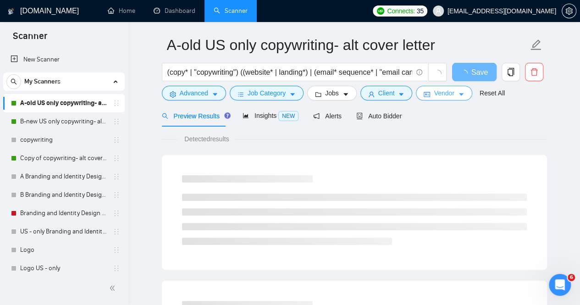
click at [458, 95] on icon "caret-down" at bounding box center [461, 94] width 6 height 6
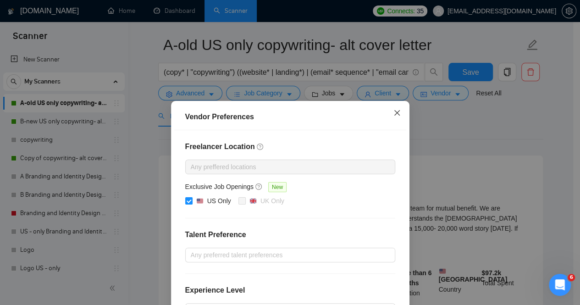
click at [394, 113] on icon "close" at bounding box center [396, 112] width 7 height 7
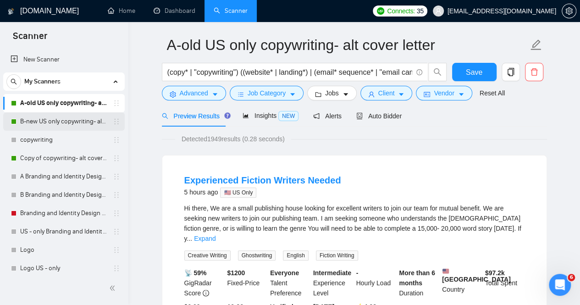
click at [66, 118] on link "B-new US only copywriting- alt cover letter" at bounding box center [63, 121] width 87 height 18
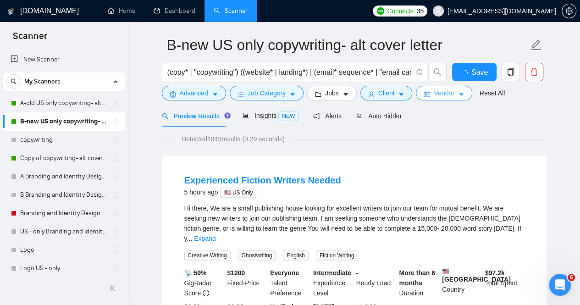
click at [458, 91] on icon "caret-down" at bounding box center [461, 94] width 6 height 6
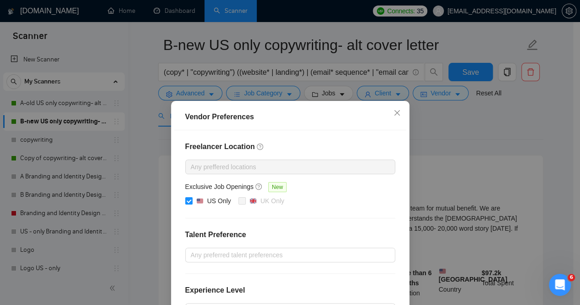
click at [468, 125] on div "Vendor Preferences Freelancer Location Any preffered locations Exclusive Job Op…" at bounding box center [290, 152] width 580 height 305
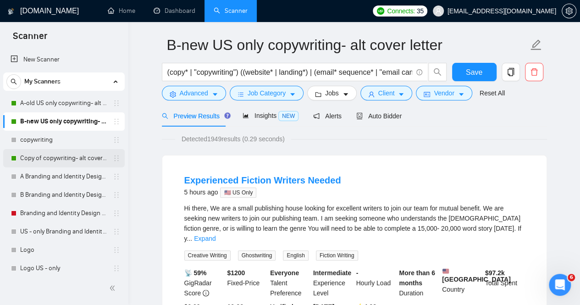
click at [56, 159] on link "Copy of copywriting- alt cover letter" at bounding box center [63, 158] width 87 height 18
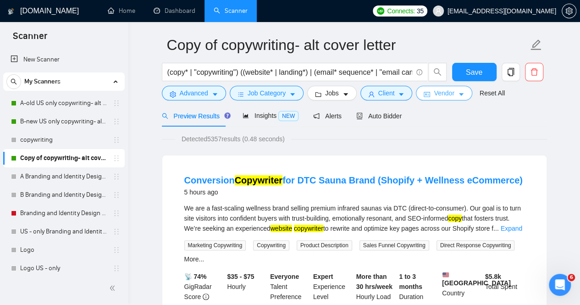
click at [458, 93] on icon "caret-down" at bounding box center [461, 94] width 6 height 6
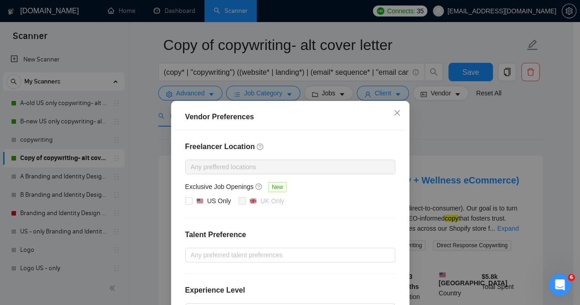
click at [472, 127] on div "Vendor Preferences Freelancer Location Any preffered locations Exclusive Job Op…" at bounding box center [290, 152] width 580 height 305
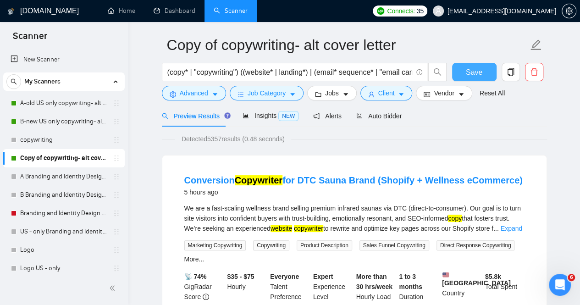
click at [472, 73] on span "Save" at bounding box center [473, 71] width 16 height 11
